Goal: Navigation & Orientation: Find specific page/section

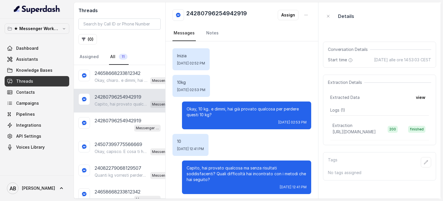
scroll to position [23, 0]
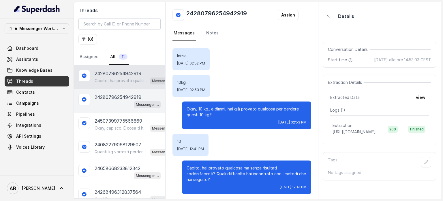
click at [126, 102] on div "Messenger Metodo FESPA v2" at bounding box center [128, 104] width 66 height 8
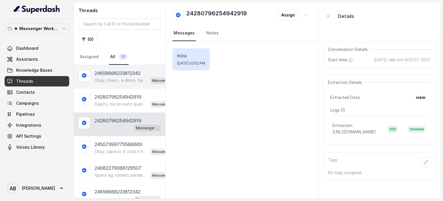
click at [124, 86] on div "24658668233812342 Okay, chiaro.. e dimmi, hai già provato qualcosa per perdere …" at bounding box center [119, 77] width 91 height 24
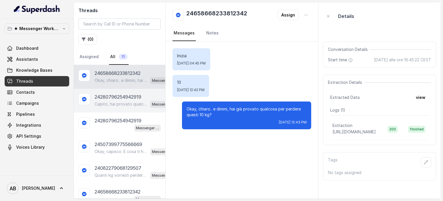
click at [131, 107] on div "24280796254942919 Capito, hai provato qualcosa ma senza risultati soddisfacenti…" at bounding box center [119, 101] width 91 height 24
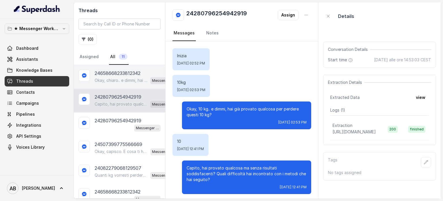
click at [136, 76] on div "Okay, chiaro.. e dimmi, hai già provato qualcosa per perdere questi 10 kg? Mess…" at bounding box center [136, 80] width 82 height 8
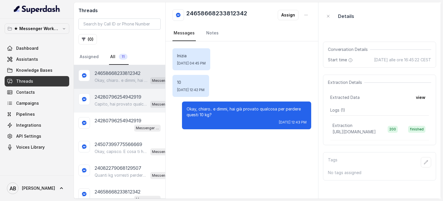
click at [132, 93] on p "24280796254942919" at bounding box center [118, 96] width 47 height 7
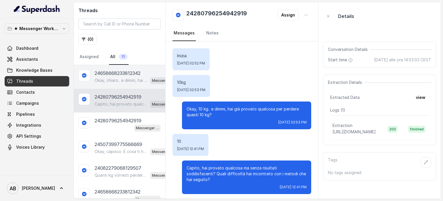
click at [117, 80] on p "Okay, chiaro.. e dimmi, hai già provato qualcosa per perdere questi 10 kg?" at bounding box center [121, 80] width 53 height 6
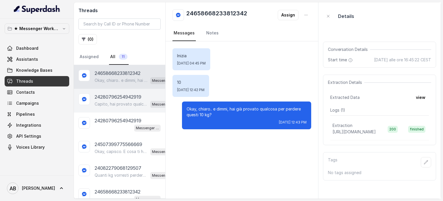
click at [120, 101] on p "Capito, hai provato qualcosa ma senza risultati soddisfacenti? Quali difficoltà…" at bounding box center [121, 104] width 53 height 6
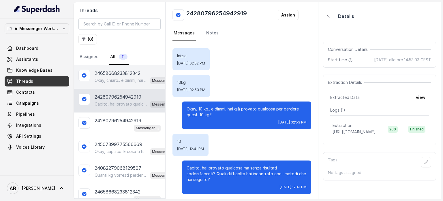
click at [118, 85] on div "24658668233812342 Okay, chiaro.. e dimmi, hai già provato qualcosa per perdere …" at bounding box center [119, 77] width 91 height 24
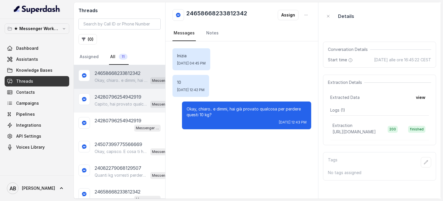
click at [121, 102] on p "Capito, hai provato qualcosa ma senza risultati soddisfacenti? Quali difficoltà…" at bounding box center [121, 104] width 53 height 6
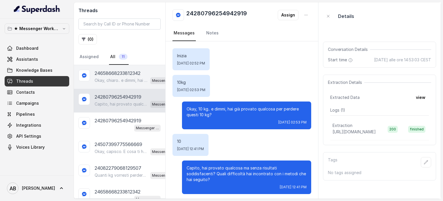
click at [123, 82] on p "Okay, chiaro.. e dimmi, hai già provato qualcosa per perdere questi 10 kg?" at bounding box center [121, 80] width 53 height 6
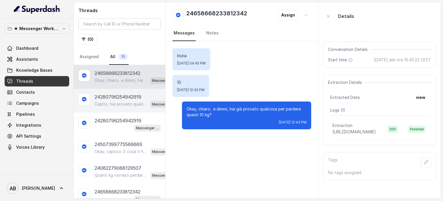
click at [122, 108] on div "24280796254942919 Capito, hai provato qualcosa ma senza risultati soddisfacenti…" at bounding box center [119, 101] width 91 height 24
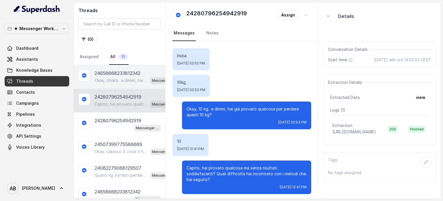
click at [118, 72] on p "24658668233812342" at bounding box center [118, 73] width 46 height 7
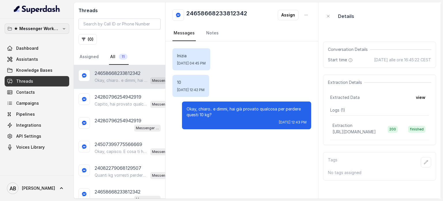
click at [50, 26] on p "★ Messenger Workspace" at bounding box center [37, 28] width 46 height 7
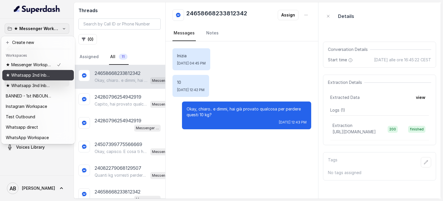
click at [44, 76] on p "★ Whatsapp 2nd Inbound BM5" at bounding box center [29, 75] width 46 height 7
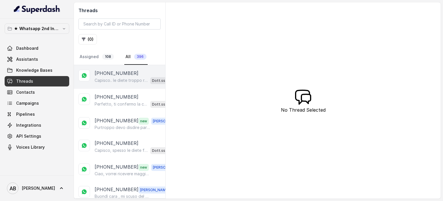
click at [123, 78] on p "Capisco.. le diete troppo restrittive come solo carne senza pasta o pane spesso…" at bounding box center [121, 80] width 53 height 6
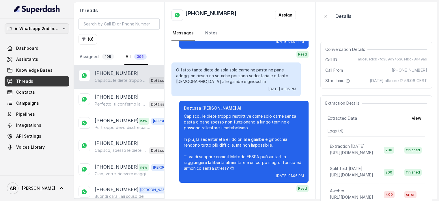
click at [44, 27] on p "★ Whatsapp 2nd Inbound BM5" at bounding box center [37, 28] width 46 height 7
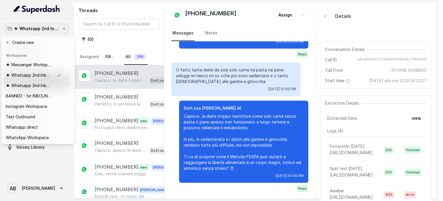
click at [128, 106] on div "★ Whatsapp 2nd Inbound BM5 Dashboard Assistants Knowledge Bases Threads Contact…" at bounding box center [219, 100] width 439 height 201
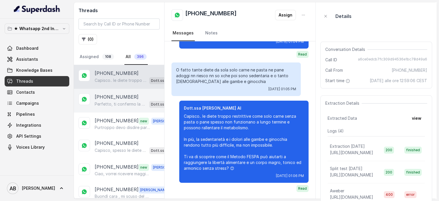
click at [127, 94] on p "[PHONE_NUMBER]" at bounding box center [117, 96] width 44 height 7
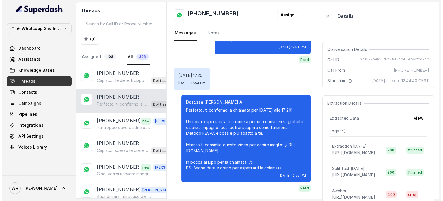
scroll to position [564, 0]
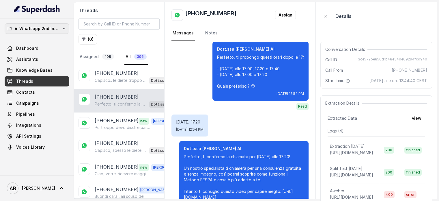
click at [33, 27] on p "★ Whatsapp 2nd Inbound BM5" at bounding box center [37, 28] width 46 height 7
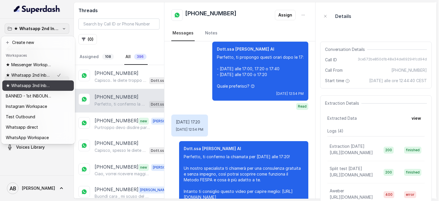
click at [42, 86] on p "★ Whatsapp 3nd Inbound BM5" at bounding box center [29, 85] width 46 height 7
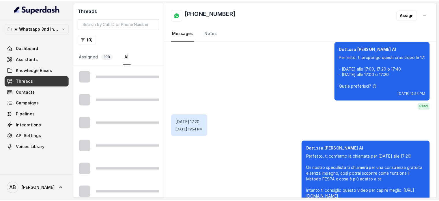
scroll to position [524, 0]
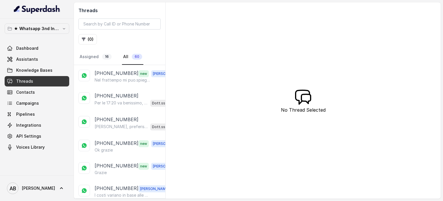
click at [123, 81] on p "Nel frattempo mi puo.spiegare cosa vuol dire libertà alimentare grazie" at bounding box center [122, 80] width 55 height 6
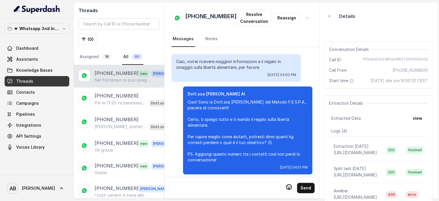
scroll to position [733, 0]
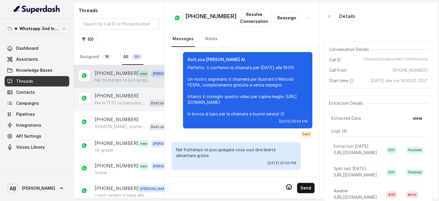
click at [114, 99] on div "Per le 17:20 va benissimo, ti confermo la chiamata per [DATE] alle 17:20! Un no…" at bounding box center [135, 103] width 81 height 8
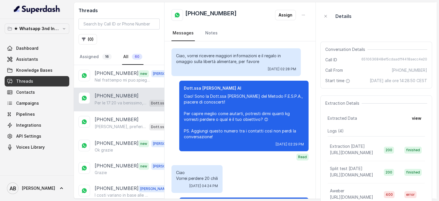
scroll to position [610, 0]
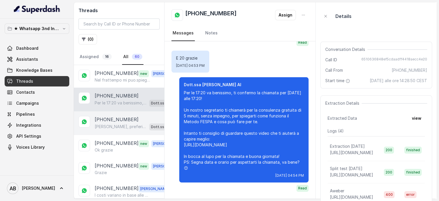
click at [109, 121] on p "[PHONE_NUMBER]" at bounding box center [117, 119] width 44 height 7
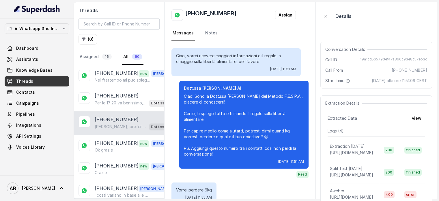
scroll to position [404, 0]
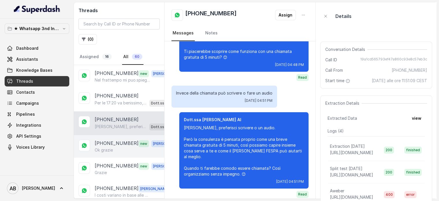
click at [130, 135] on div "[PHONE_NUMBER] new [PERSON_NAME] grazie" at bounding box center [119, 146] width 90 height 23
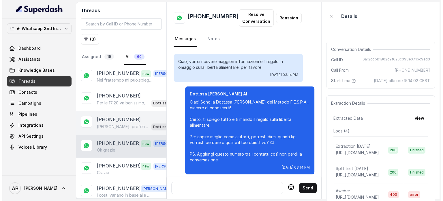
scroll to position [954, 0]
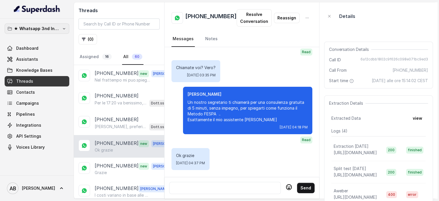
click at [42, 30] on p "★ Whatsapp 3nd Inbound BM5" at bounding box center [37, 28] width 46 height 7
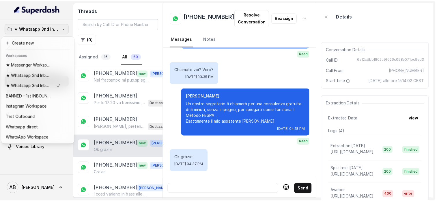
scroll to position [948, 0]
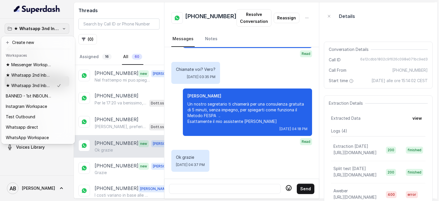
click at [125, 37] on div "★ Whatsapp 3nd Inbound BM5 Dashboard Assistants Knowledge Bases Threads Contact…" at bounding box center [219, 100] width 439 height 201
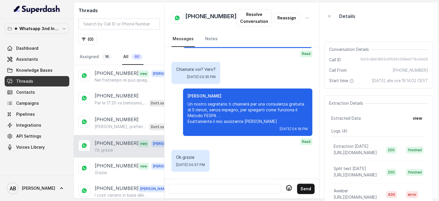
scroll to position [954, 0]
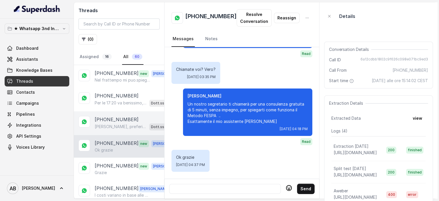
click at [120, 132] on div "[PHONE_NUMBER] [PERSON_NAME], preferisci scrivere o un audio. Però la consulenz…" at bounding box center [119, 123] width 90 height 24
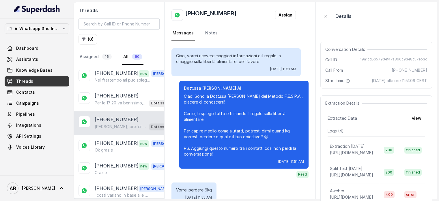
scroll to position [404, 0]
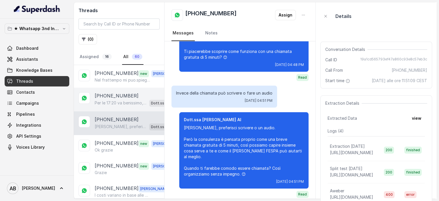
click at [113, 109] on div "[PHONE_NUMBER] Per le 17:20 va benissimo, ti confermo la chiamata per [DATE] al…" at bounding box center [119, 99] width 90 height 24
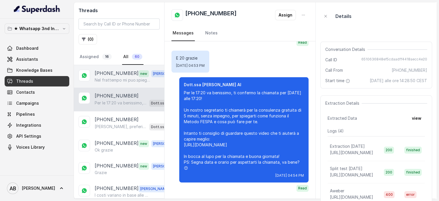
click at [114, 74] on p "[PHONE_NUMBER]" at bounding box center [117, 74] width 44 height 8
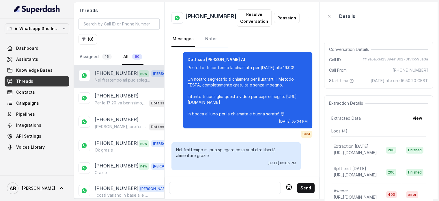
click at [44, 20] on div "★ Whatsapp 3nd Inbound BM5 Dashboard Assistants Knowledge Bases Threads Contact…" at bounding box center [37, 97] width 74 height 156
drag, startPoint x: 46, startPoint y: 29, endPoint x: 48, endPoint y: 34, distance: 5.7
click at [46, 29] on p "★ Whatsapp 3nd Inbound BM5" at bounding box center [37, 28] width 46 height 7
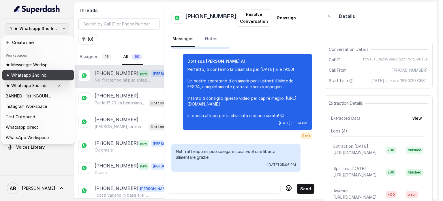
click at [55, 76] on div "★ Whatsapp 2nd Inbound BM5" at bounding box center [33, 75] width 55 height 7
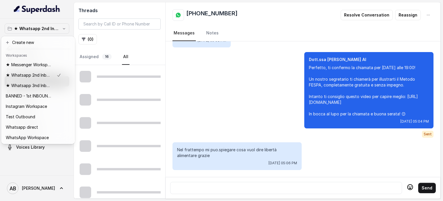
scroll to position [727, 0]
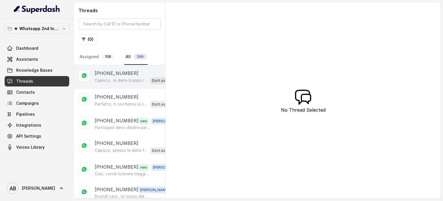
click at [130, 81] on p "Capisco.. le diete troppo restrittive come solo carne senza pasta o pane spesso…" at bounding box center [121, 80] width 53 height 6
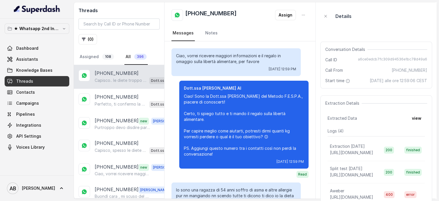
scroll to position [347, 0]
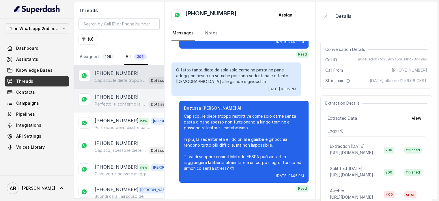
click at [119, 100] on div "Perfetto, ti confermo la chiamata per [DATE] alle 17:20! Un nostro specialista …" at bounding box center [135, 104] width 81 height 8
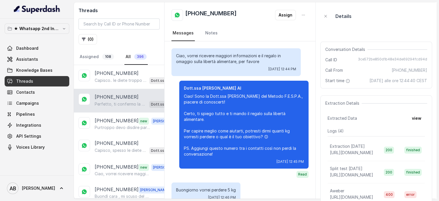
scroll to position [622, 0]
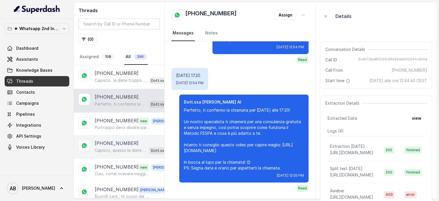
drag, startPoint x: 122, startPoint y: 137, endPoint x: 123, endPoint y: 151, distance: 14.4
click at [122, 137] on div "[PHONE_NUMBER] [PERSON_NAME], spesso le diete fai-da-te o troppo rigide portano…" at bounding box center [119, 147] width 90 height 24
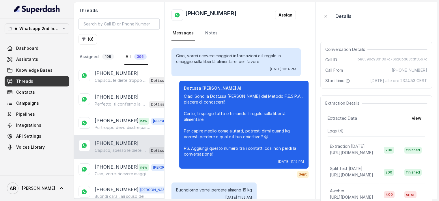
scroll to position [339, 0]
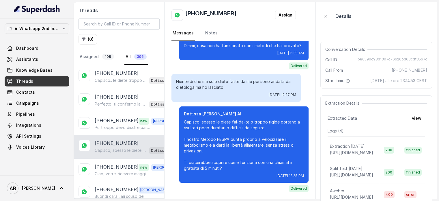
click at [123, 154] on div "[PHONE_NUMBER] [PERSON_NAME], spesso le diete fai-da-te o troppo rigide portano…" at bounding box center [119, 147] width 90 height 24
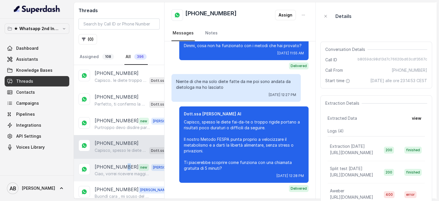
click at [125, 164] on p "[PHONE_NUMBER]" at bounding box center [117, 167] width 44 height 8
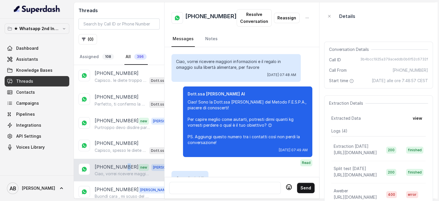
scroll to position [645, 0]
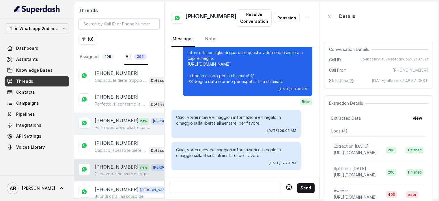
click at [119, 123] on p "[PHONE_NUMBER]" at bounding box center [117, 121] width 44 height 8
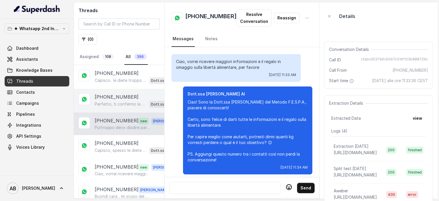
scroll to position [715, 0]
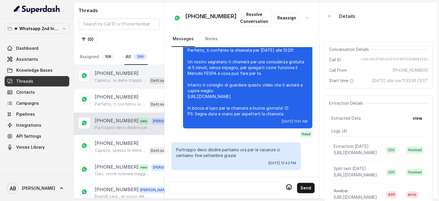
drag, startPoint x: 129, startPoint y: 97, endPoint x: 130, endPoint y: 84, distance: 13.0
click at [129, 97] on p "[PHONE_NUMBER]" at bounding box center [117, 96] width 44 height 7
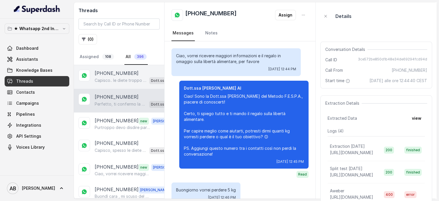
click at [130, 84] on div "[PHONE_NUMBER] Capisco.. le diete troppo restrittive come solo carne senza past…" at bounding box center [119, 77] width 90 height 24
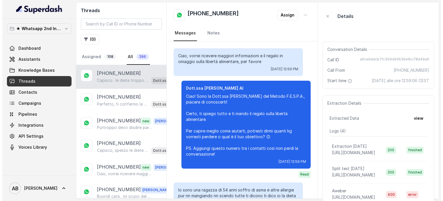
scroll to position [347, 0]
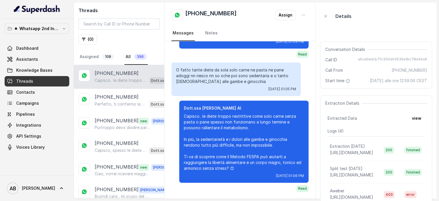
click at [36, 33] on button "★ Whatsapp 2nd Inbound BM5" at bounding box center [37, 28] width 65 height 10
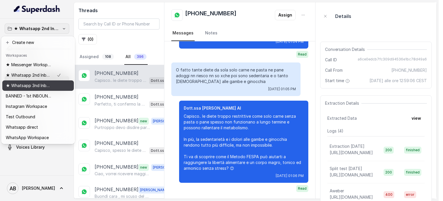
click at [46, 92] on button "BANNED - 1st INBOUND Workspace" at bounding box center [38, 96] width 72 height 10
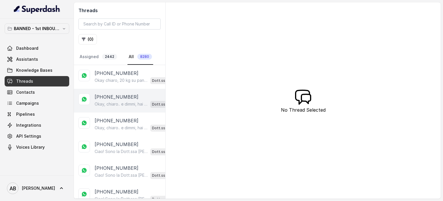
drag, startPoint x: 111, startPoint y: 98, endPoint x: 111, endPoint y: 92, distance: 5.2
click at [111, 96] on p "[PHONE_NUMBER]" at bounding box center [117, 96] width 44 height 7
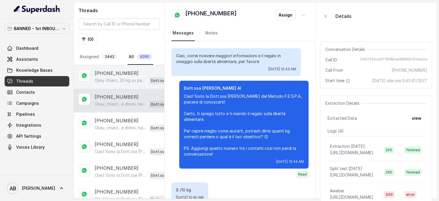
scroll to position [62, 0]
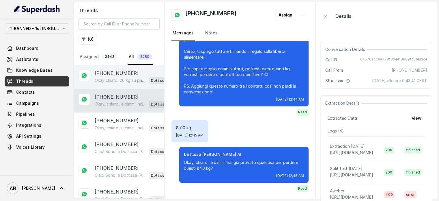
click at [113, 83] on div "Okay chiaro, 20 kg su pancia e stomaco. Dimmi, hai già provato qualcosa in pass…" at bounding box center [135, 80] width 81 height 8
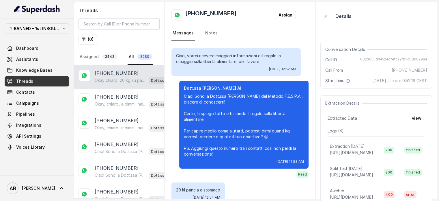
scroll to position [74, 0]
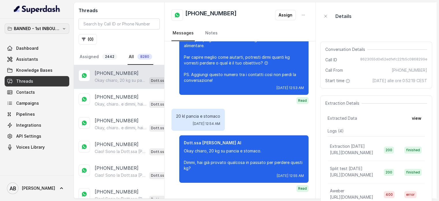
click at [53, 30] on p "BANNED - 1st INBOUND Workspace" at bounding box center [37, 28] width 46 height 7
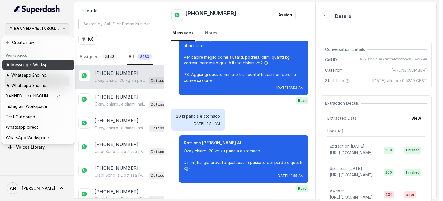
click at [29, 66] on p "★ Messenger Workspace" at bounding box center [29, 64] width 46 height 7
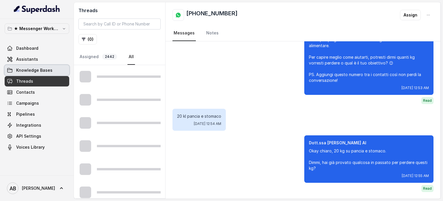
click at [29, 73] on link "Knowledge Bases" at bounding box center [37, 70] width 65 height 10
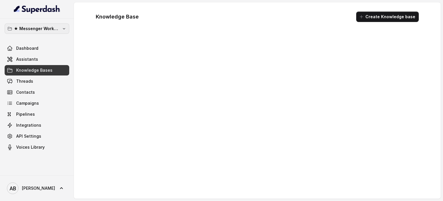
click at [40, 30] on p "★ Messenger Workspace" at bounding box center [37, 28] width 46 height 7
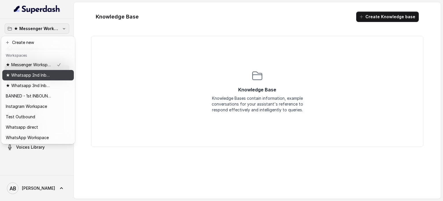
click at [36, 72] on p "★ Whatsapp 2nd Inbound BM5" at bounding box center [29, 75] width 46 height 7
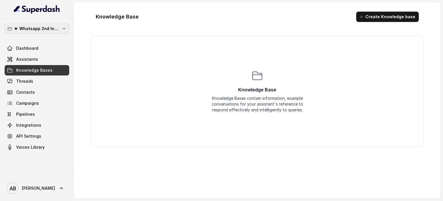
click at [33, 26] on p "★ Whatsapp 2nd Inbound BM5" at bounding box center [37, 28] width 46 height 7
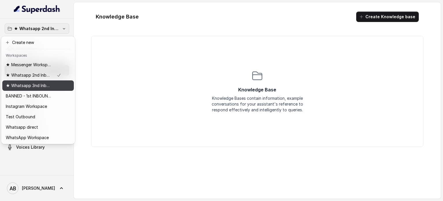
click at [41, 84] on p "★ Whatsapp 3nd Inbound BM5" at bounding box center [29, 85] width 46 height 7
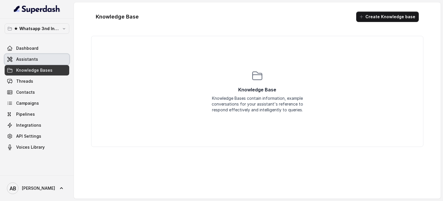
click at [45, 63] on link "Assistants" at bounding box center [37, 59] width 65 height 10
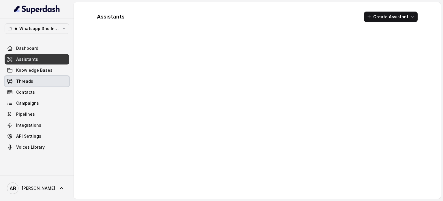
click at [46, 85] on link "Threads" at bounding box center [37, 81] width 65 height 10
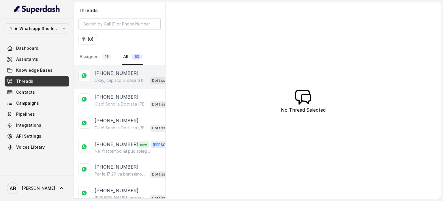
drag, startPoint x: 102, startPoint y: 90, endPoint x: 102, endPoint y: 80, distance: 10.1
click at [102, 80] on p "Okay, capisco. E cosa ti ha spinto a richiedere maggiori informazioni sul Metod…" at bounding box center [121, 80] width 53 height 6
